Goal: Find specific page/section: Find specific page/section

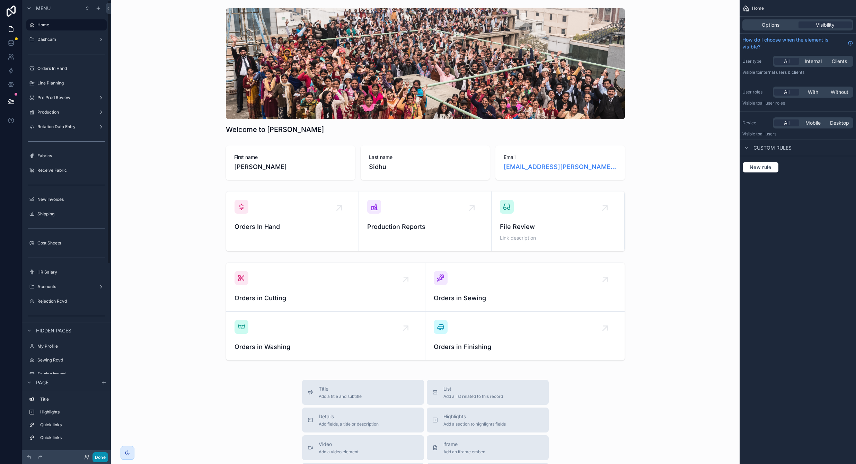
click at [94, 454] on button "Done" at bounding box center [101, 458] width 16 height 10
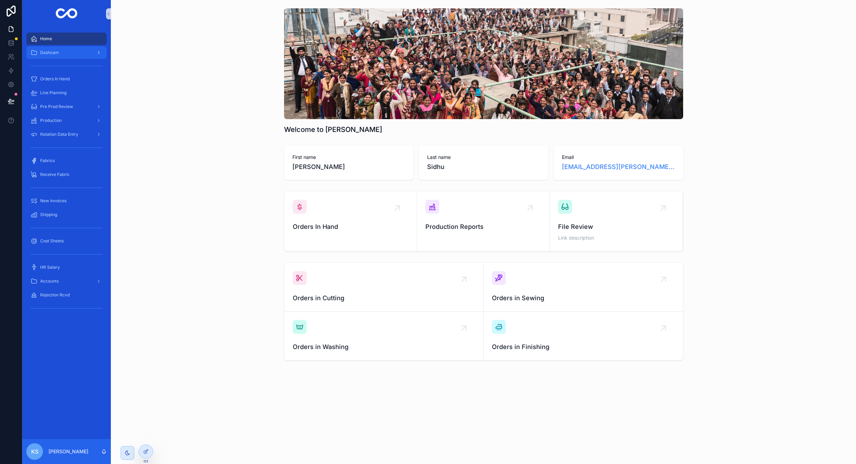
click at [44, 54] on span "Dashcam" at bounding box center [49, 53] width 19 height 6
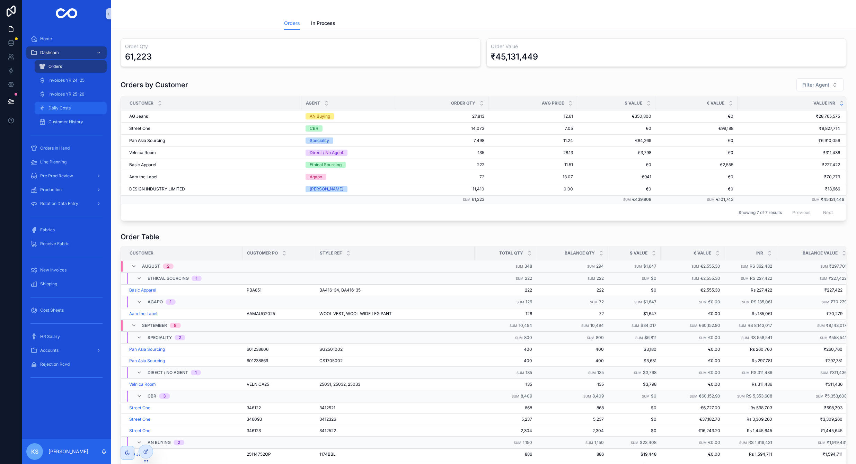
click at [68, 108] on span "Daily Costs" at bounding box center [60, 108] width 22 height 6
click at [59, 110] on span "Daily Costs" at bounding box center [60, 108] width 22 height 6
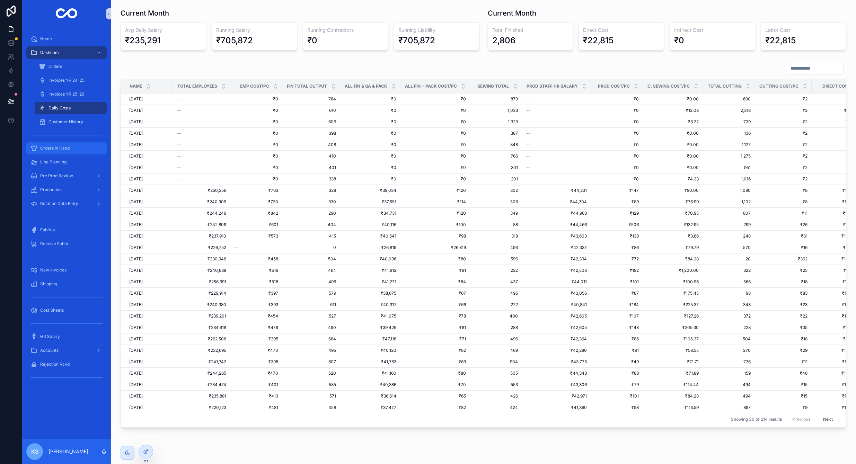
click at [62, 149] on span "Orders In Hand" at bounding box center [54, 149] width 29 height 6
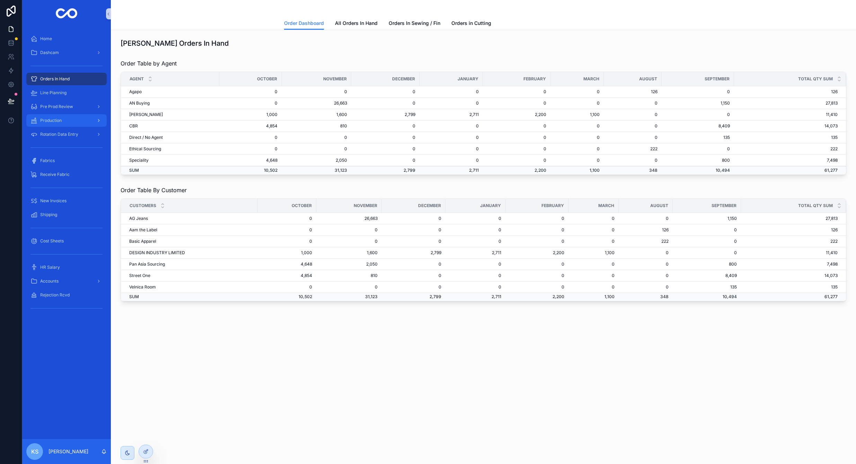
click at [59, 121] on span "Production" at bounding box center [50, 121] width 21 height 6
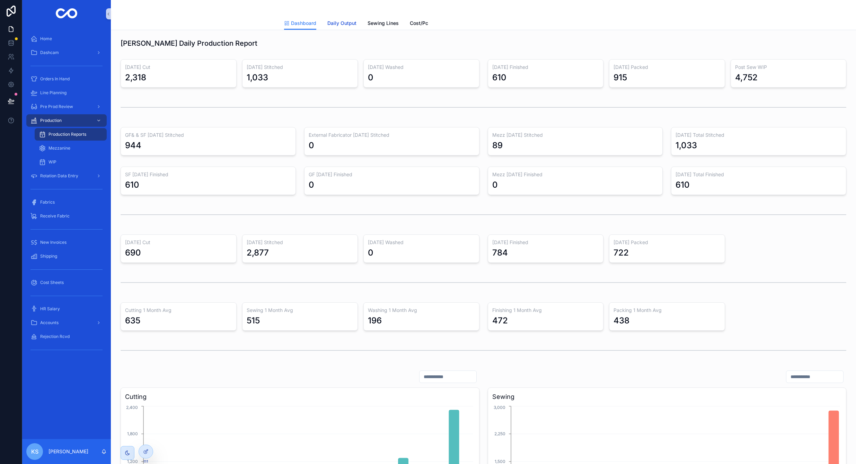
click at [352, 23] on span "Daily Output" at bounding box center [342, 23] width 29 height 7
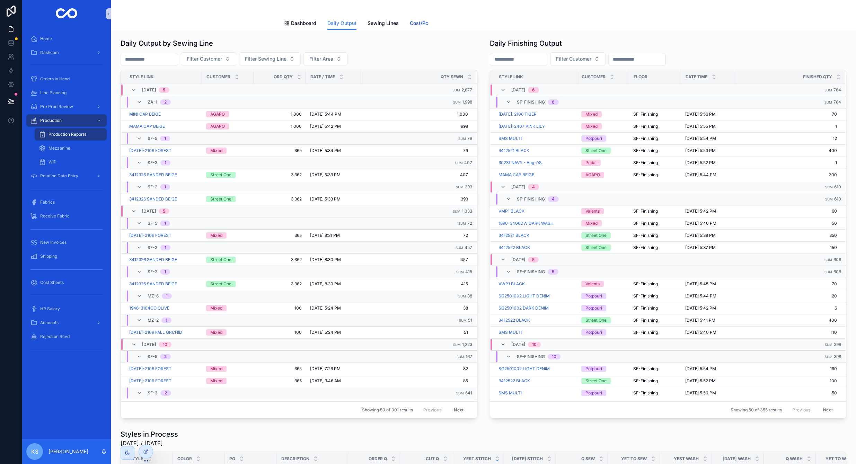
click at [421, 24] on span "Cost/Pc" at bounding box center [419, 23] width 18 height 7
